Goal: Transaction & Acquisition: Purchase product/service

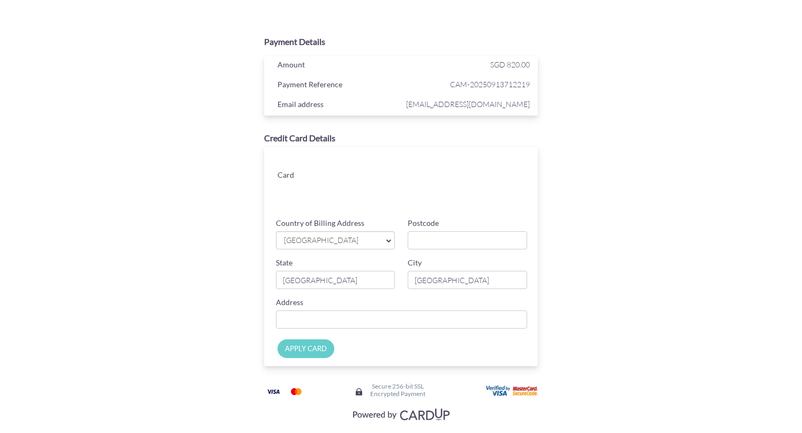
click at [641, 247] on div "Payment Details Amount SGD 820.00 Payment Reference CAM-20250913712219 Email ad…" at bounding box center [401, 228] width 522 height 394
type input "238479"
click at [616, 243] on div "Payment Details Amount SGD 820.00 Payment Reference CAM-20250913712219 Email ad…" at bounding box center [401, 228] width 522 height 394
type input "#06-01 ,"
click at [436, 241] on input "238479" at bounding box center [467, 240] width 119 height 18
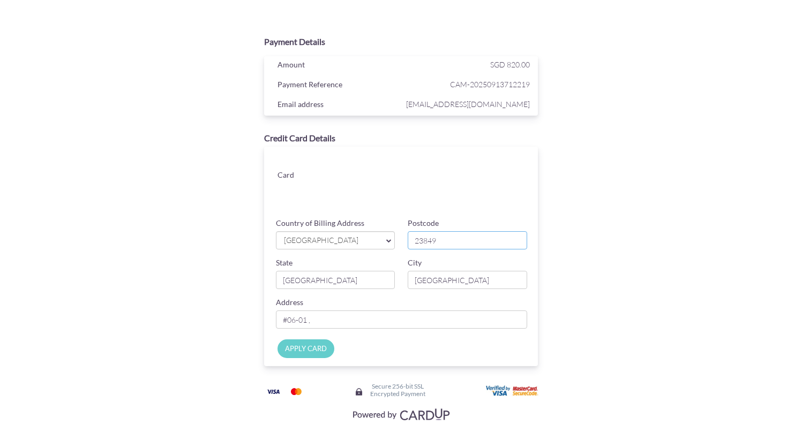
type input "238429"
click at [385, 323] on input "#06-01 ," at bounding box center [402, 320] width 252 height 18
type input "#06-01 , [GEOGRAPHIC_DATA]"
click at [442, 343] on div "APPLY CARD" at bounding box center [403, 351] width 285 height 29
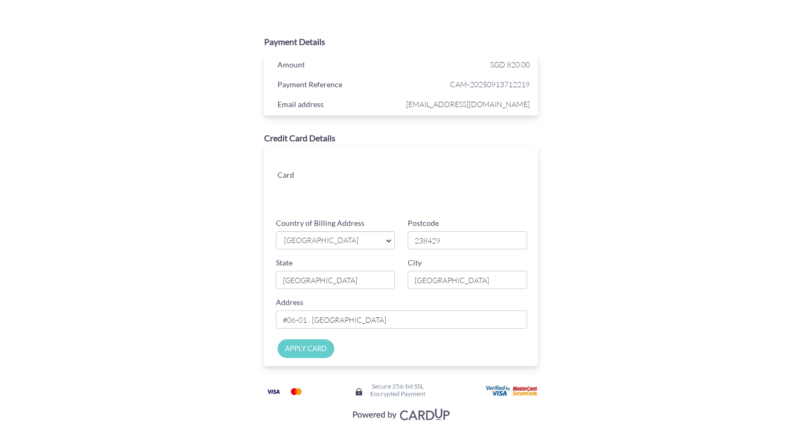
click at [307, 346] on input "APPLY CARD" at bounding box center [305, 349] width 57 height 19
type input "Applying..."
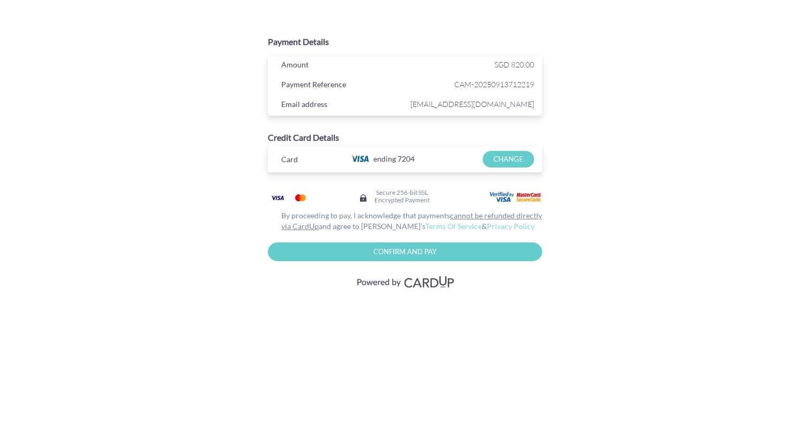
click at [427, 254] on input "Confirm and Pay" at bounding box center [405, 252] width 274 height 19
type input "Please wait..."
